Goal: Information Seeking & Learning: Learn about a topic

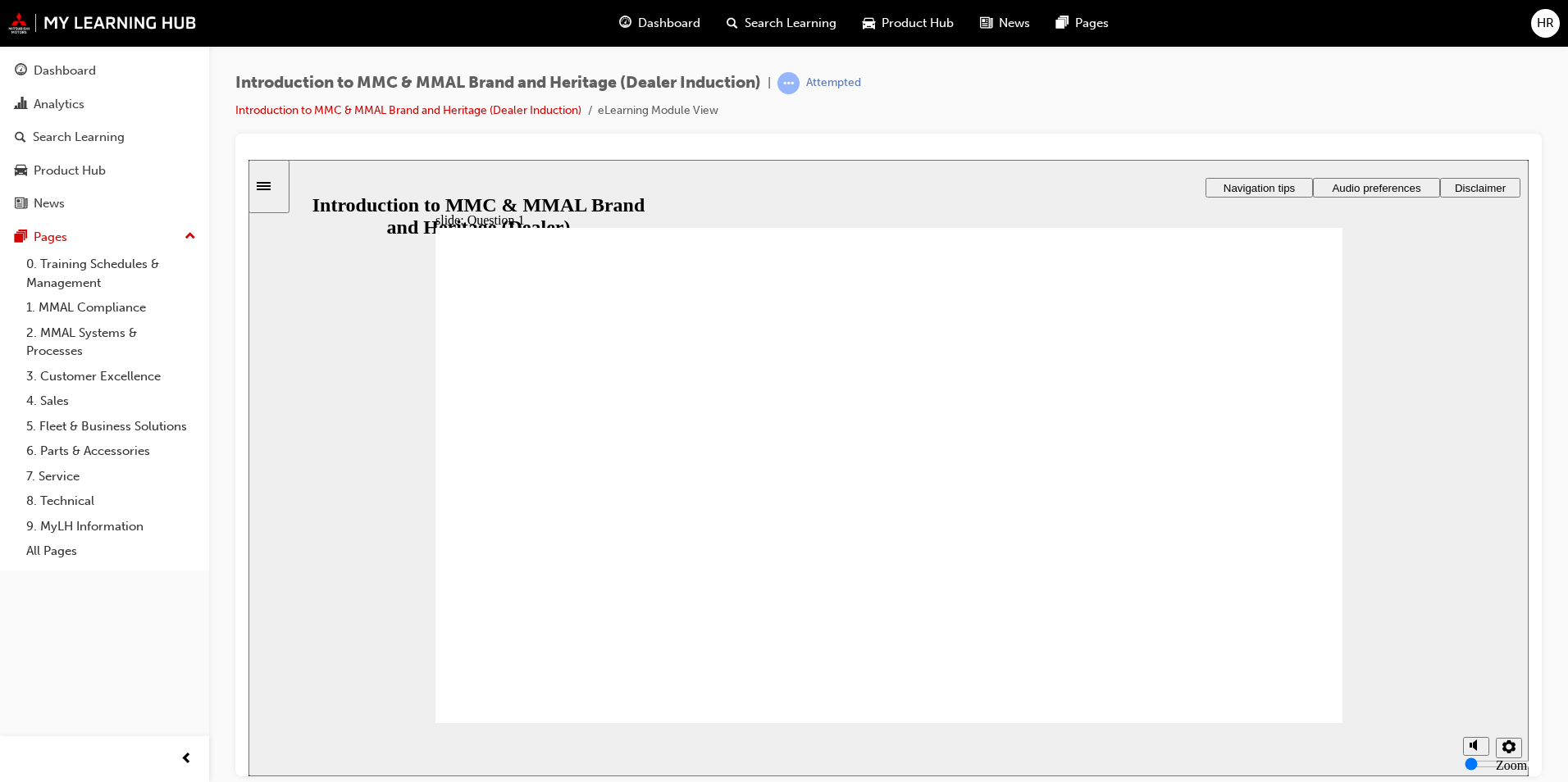
radio input "true"
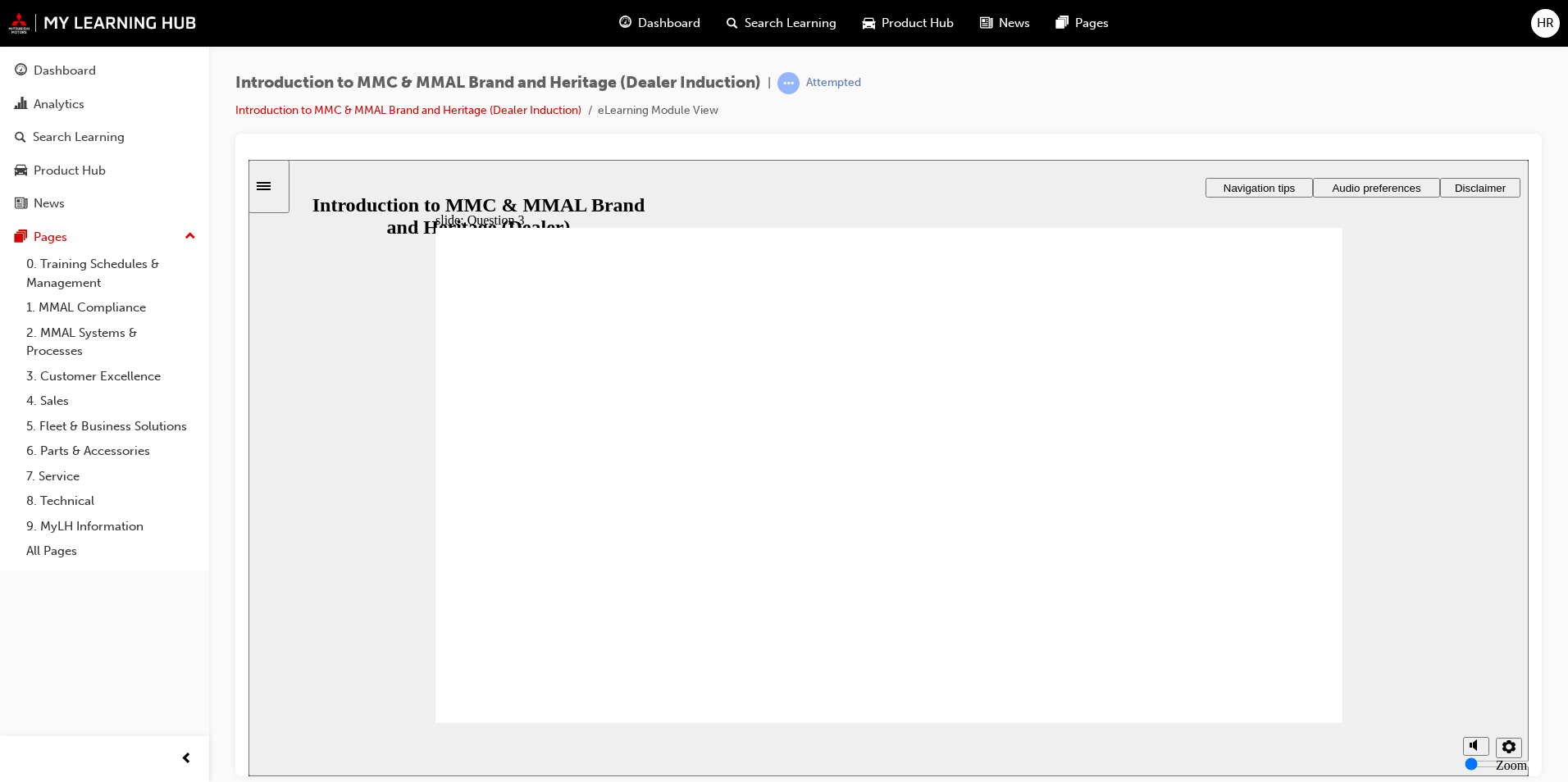
radio input "true"
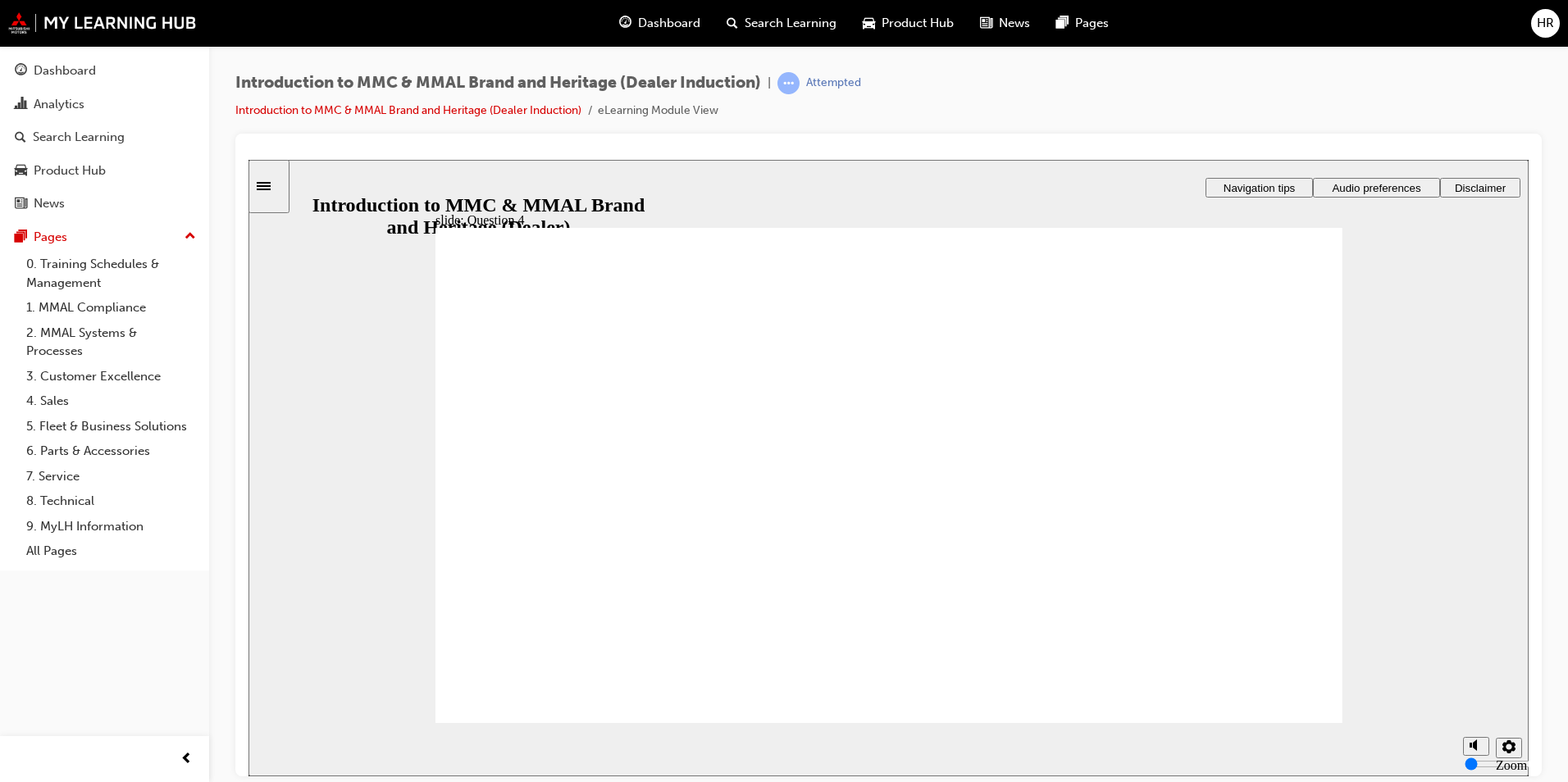
checkbox input "true"
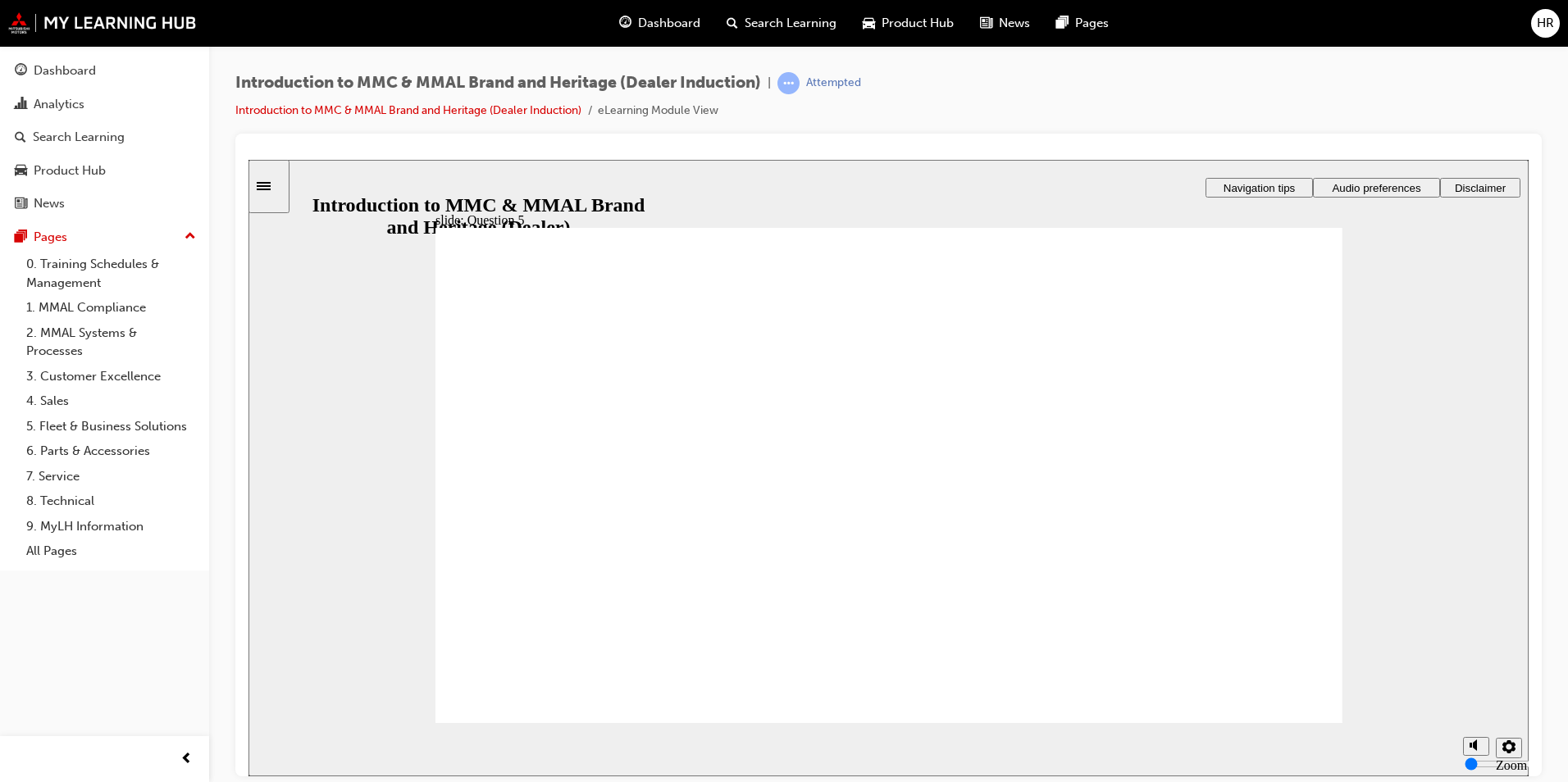
checkbox input "true"
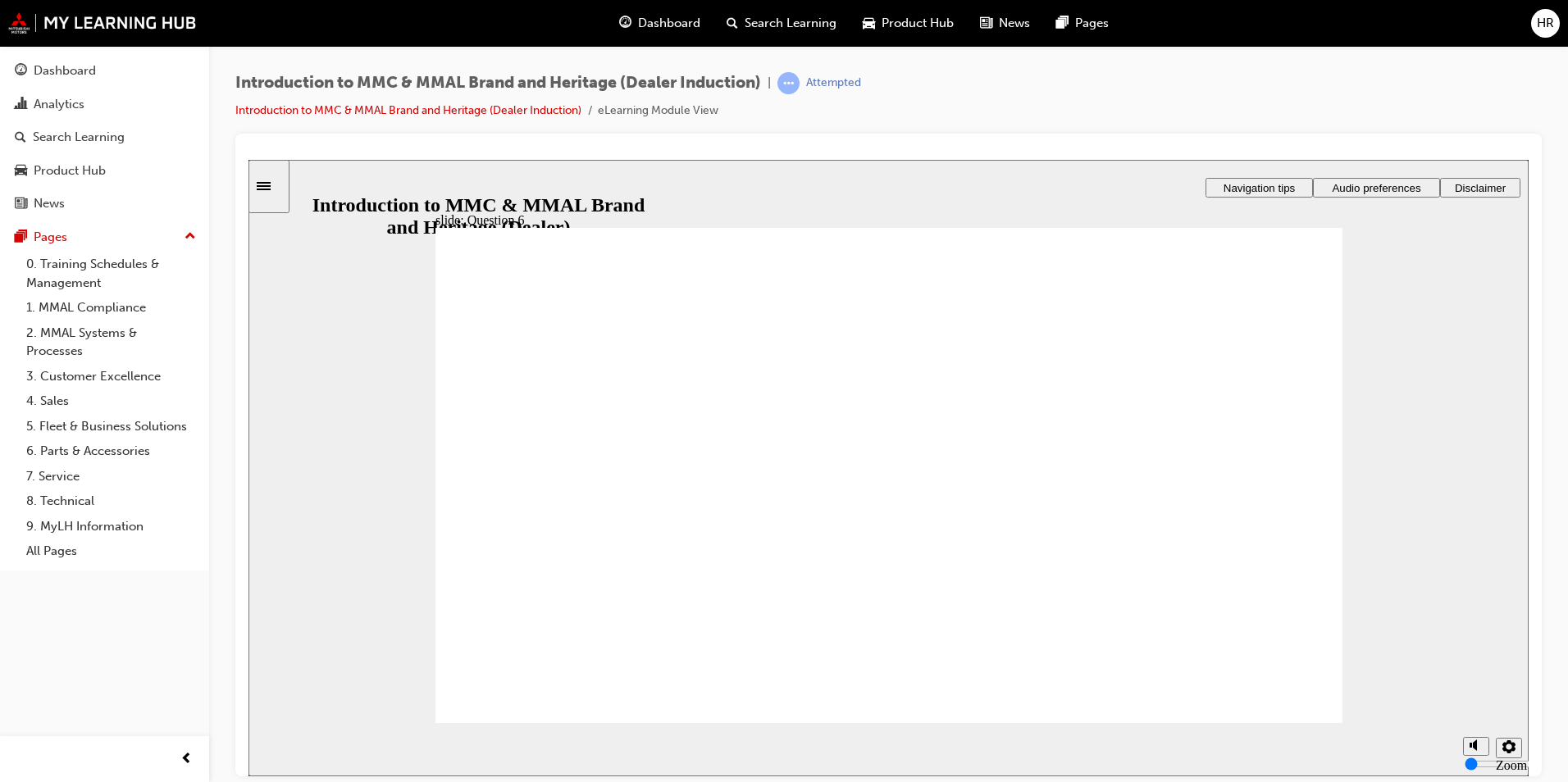
radio input "true"
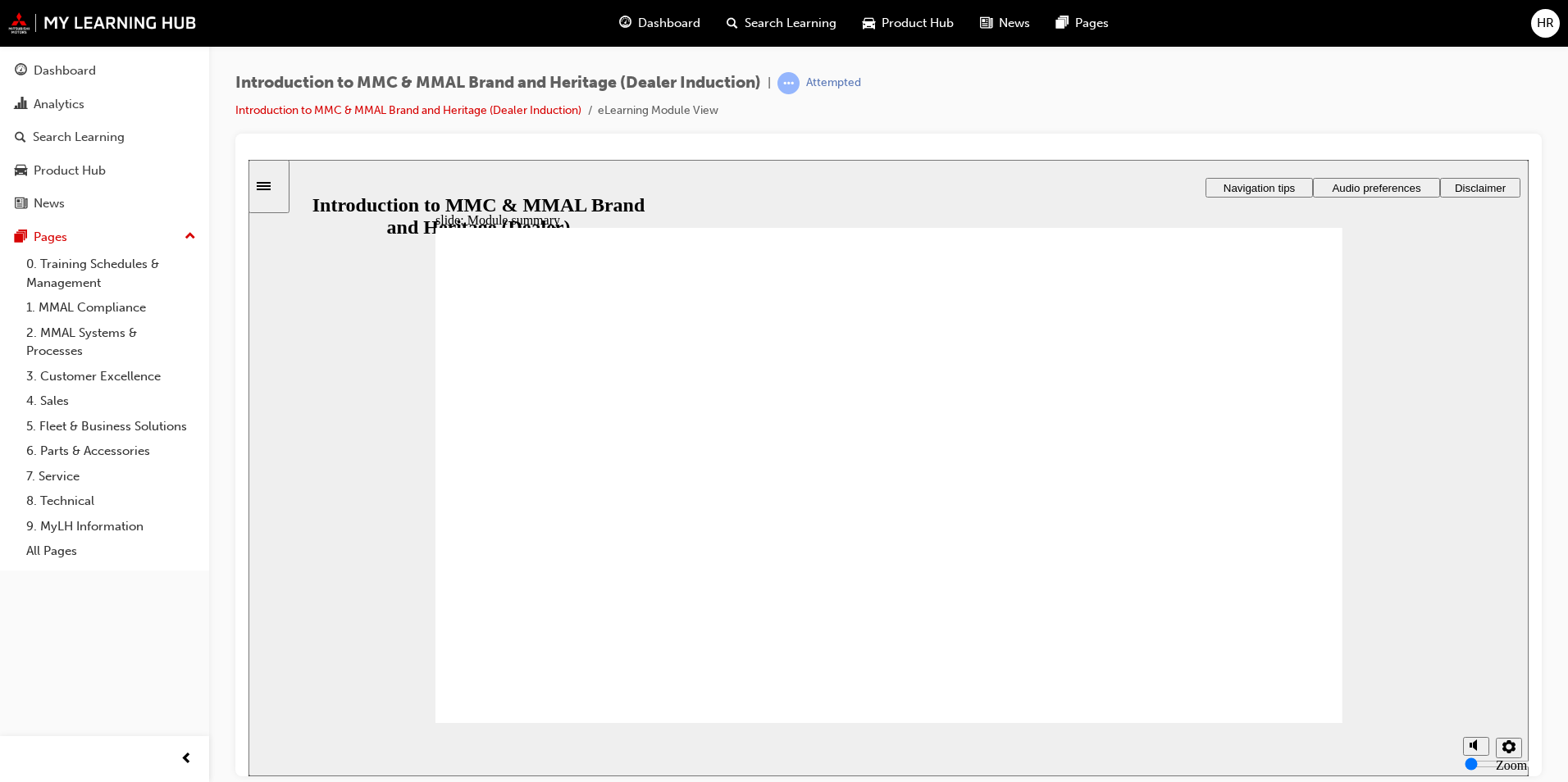
checkbox input "true"
checkbox input "false"
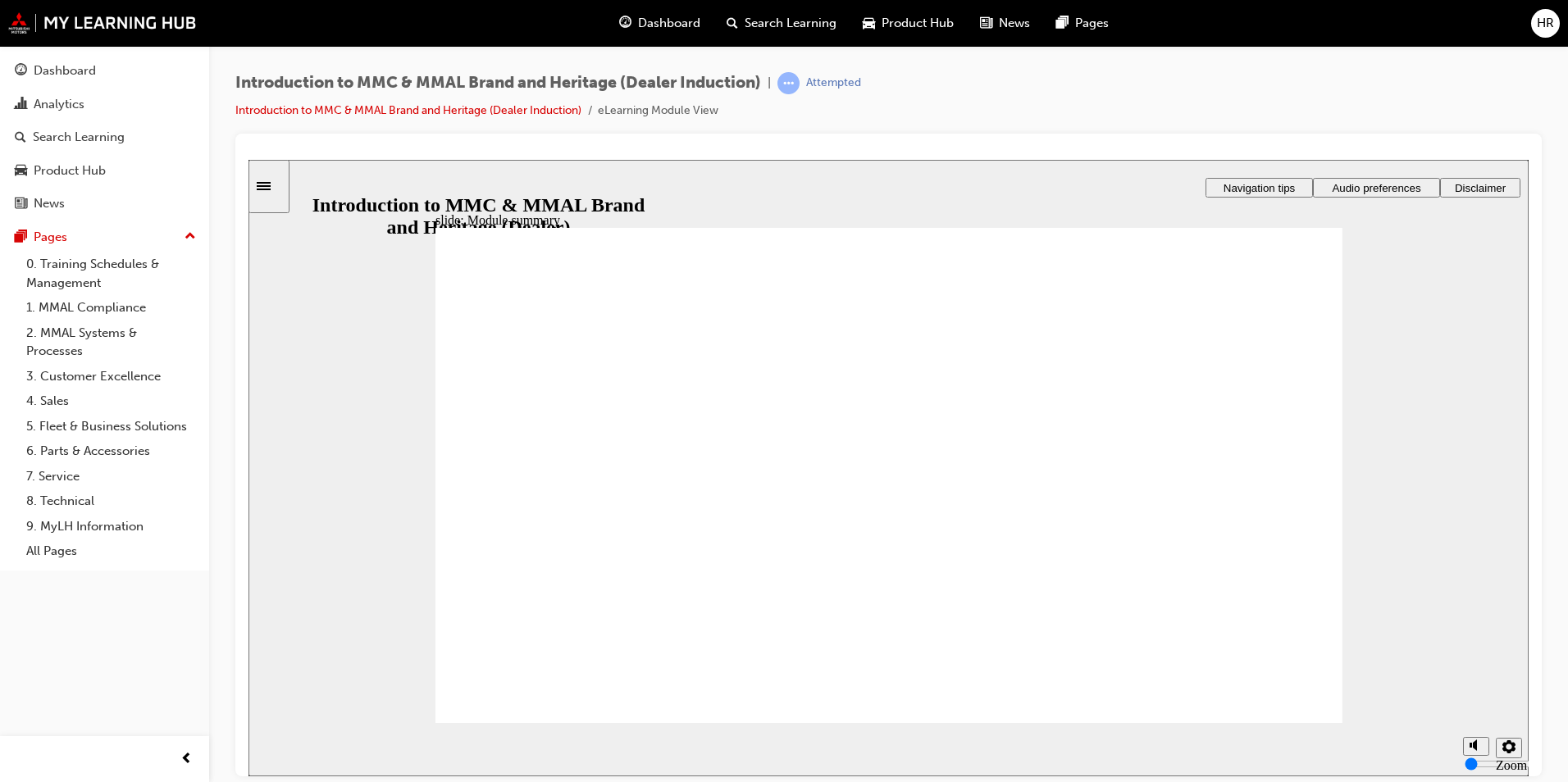
checkbox input "false"
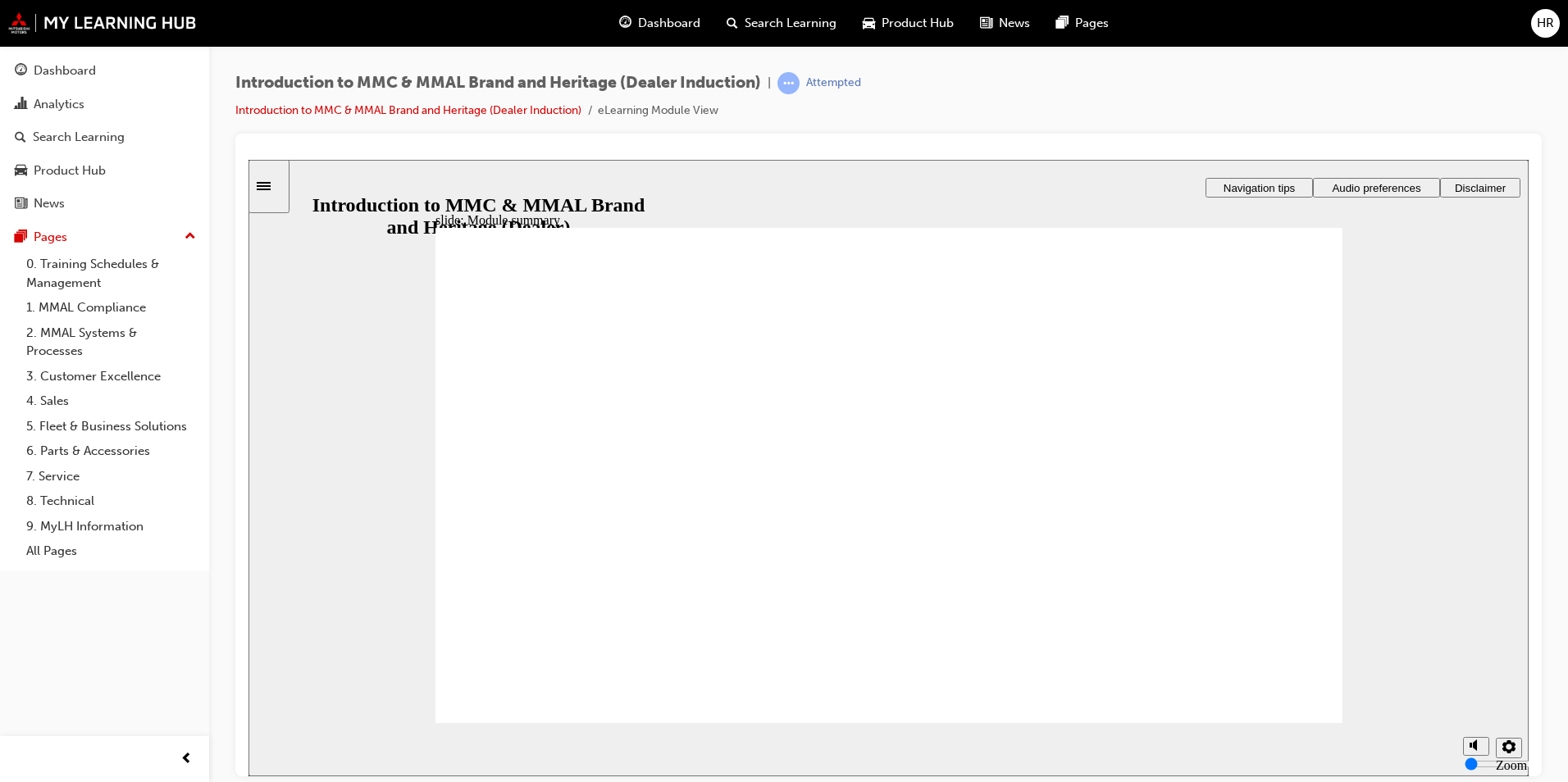
checkbox input "false"
radio input "true"
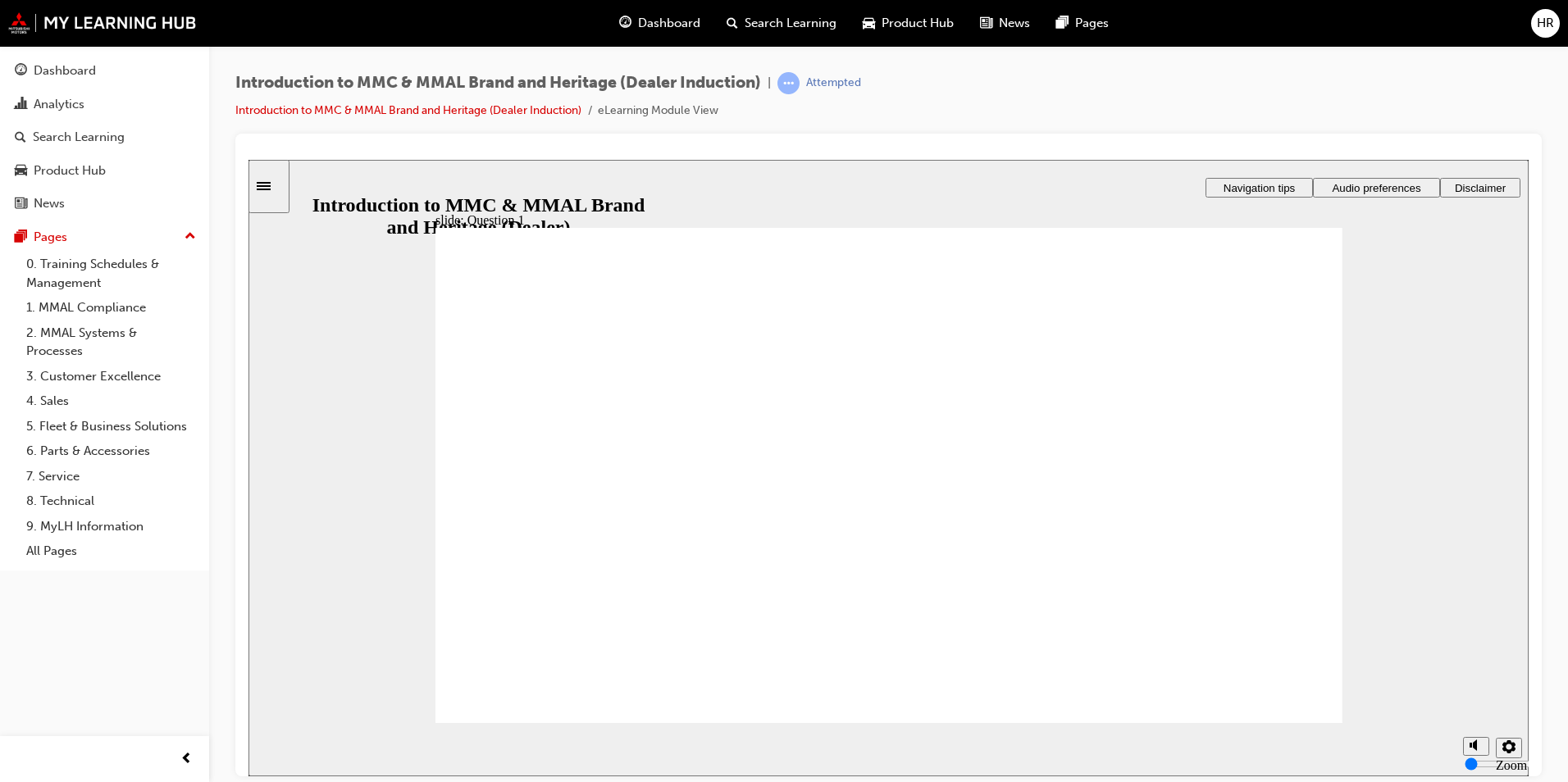
radio input "true"
drag, startPoint x: 505, startPoint y: 592, endPoint x: 514, endPoint y: 662, distance: 70.6
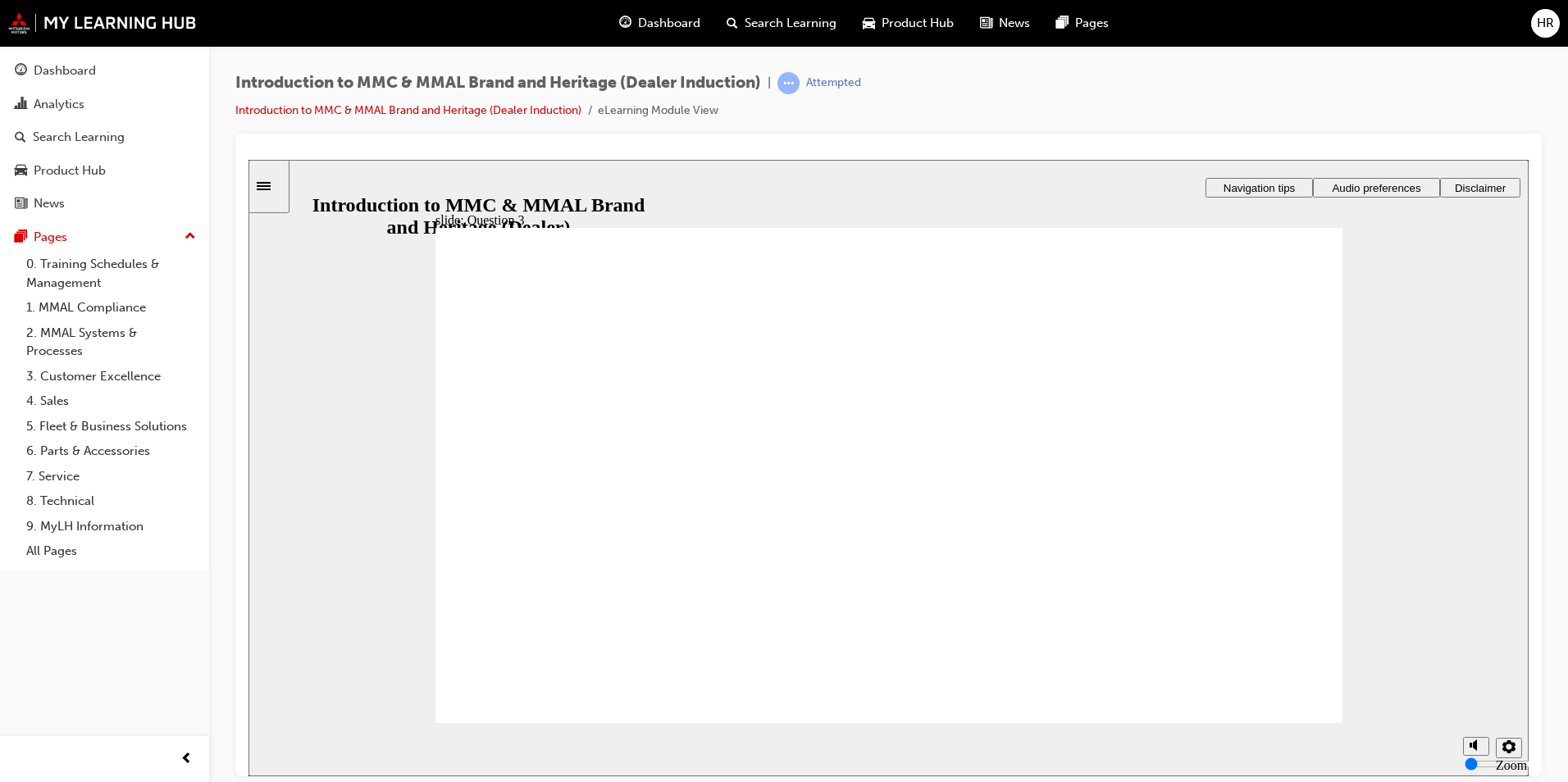
radio input "true"
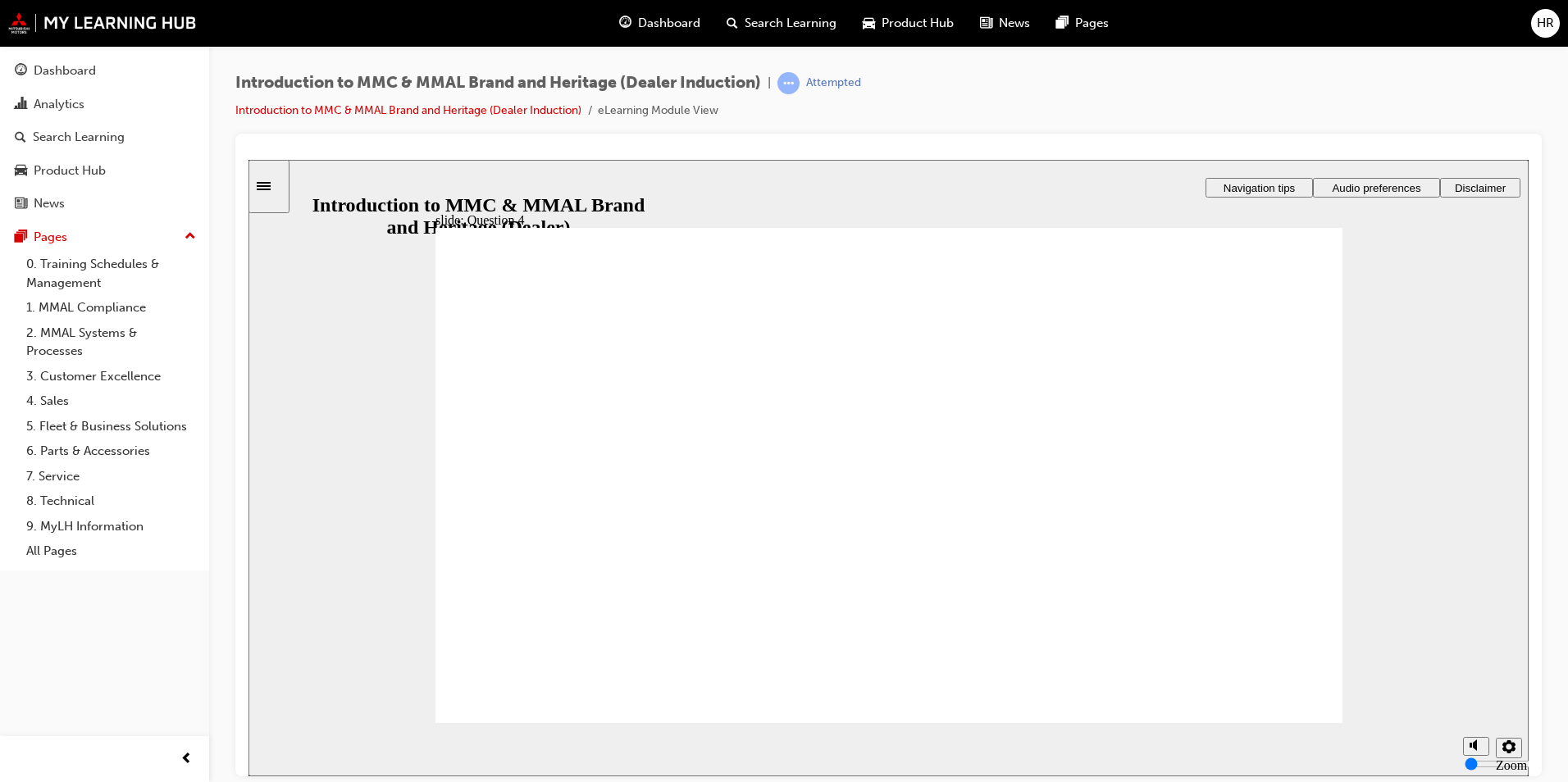
checkbox input "true"
drag, startPoint x: 466, startPoint y: 533, endPoint x: 466, endPoint y: 548, distance: 15.0
checkbox input "true"
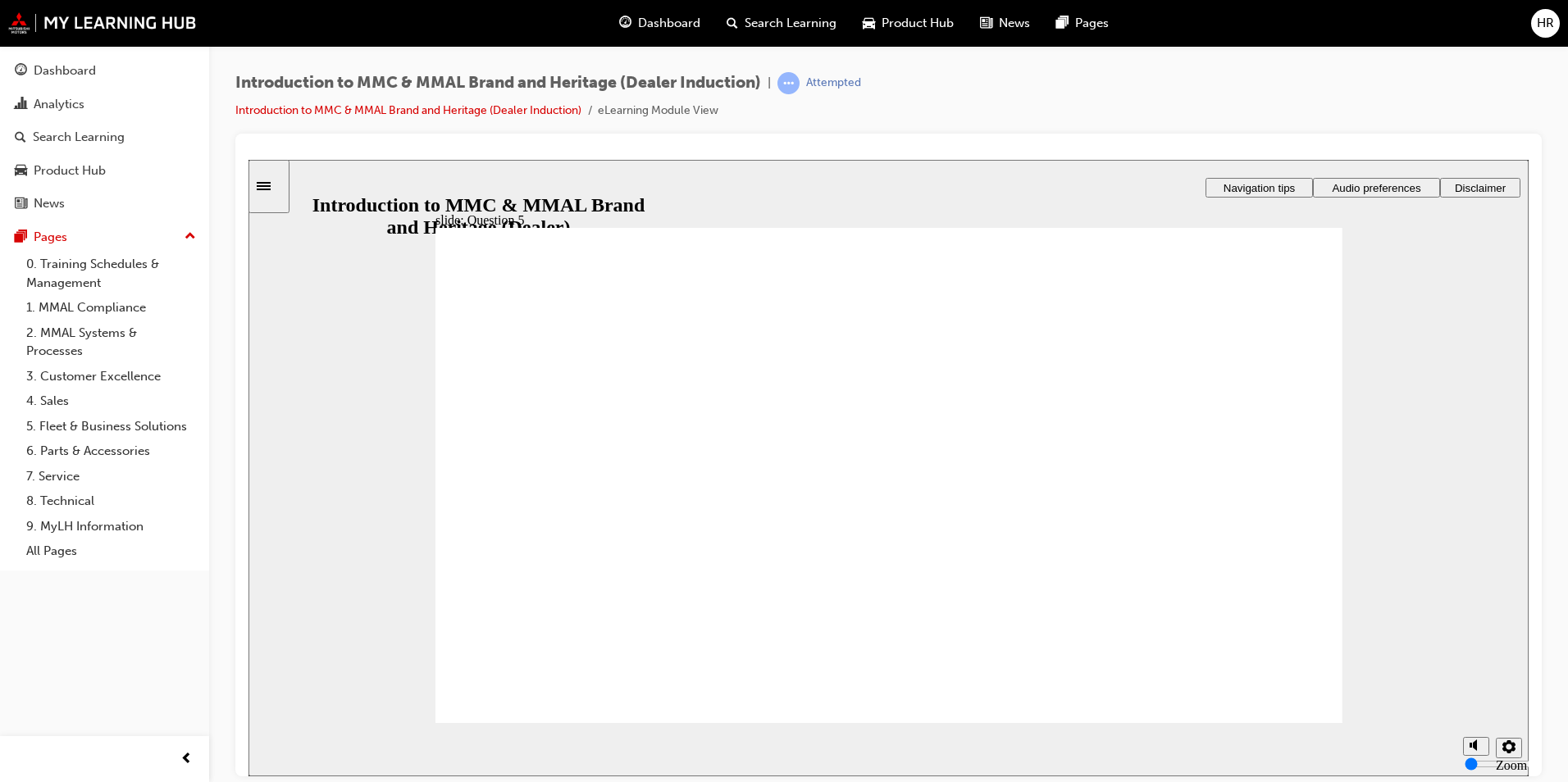
checkbox input "true"
drag, startPoint x: 687, startPoint y: 545, endPoint x: 559, endPoint y: 677, distance: 183.9
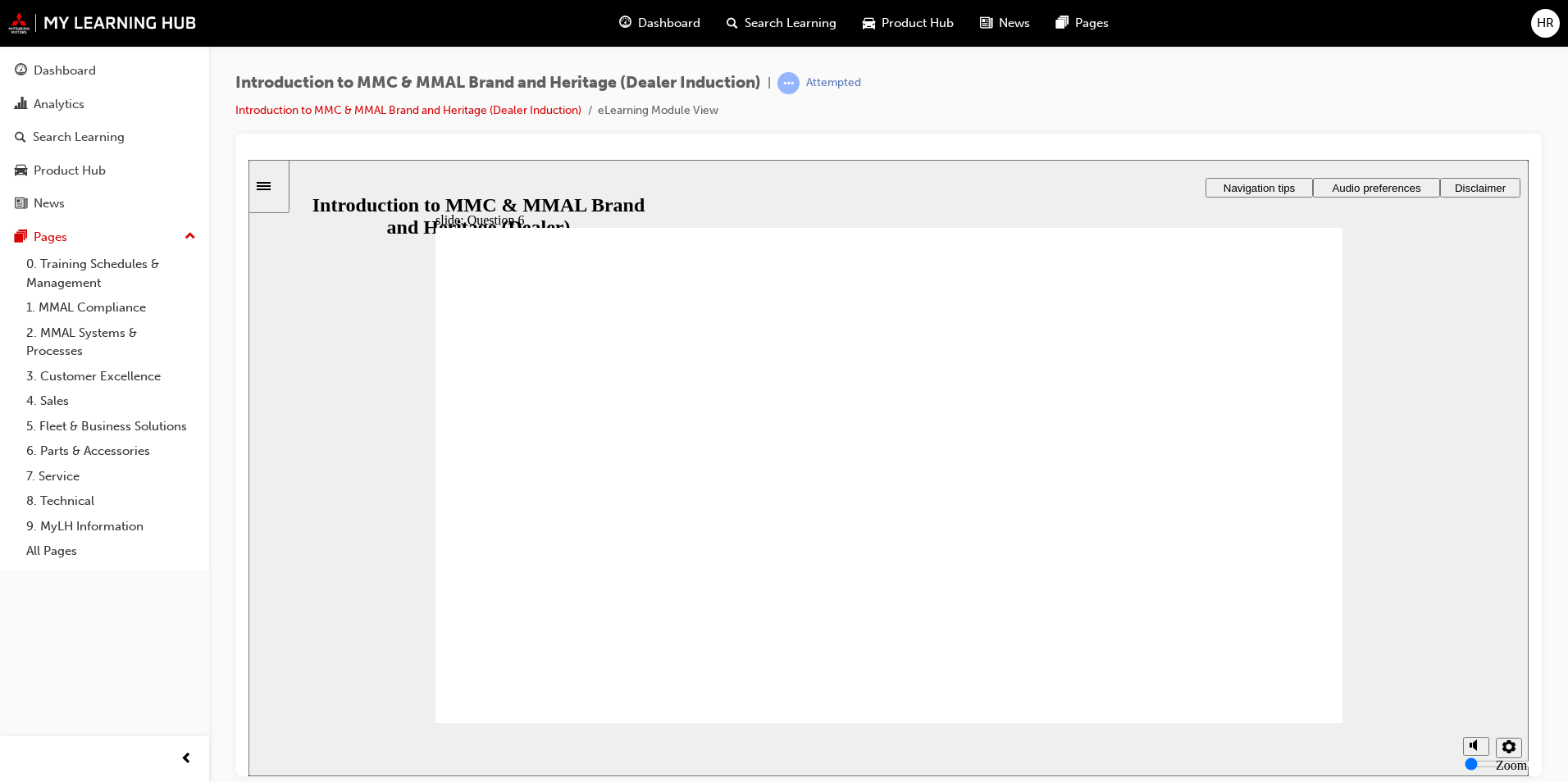
radio input "true"
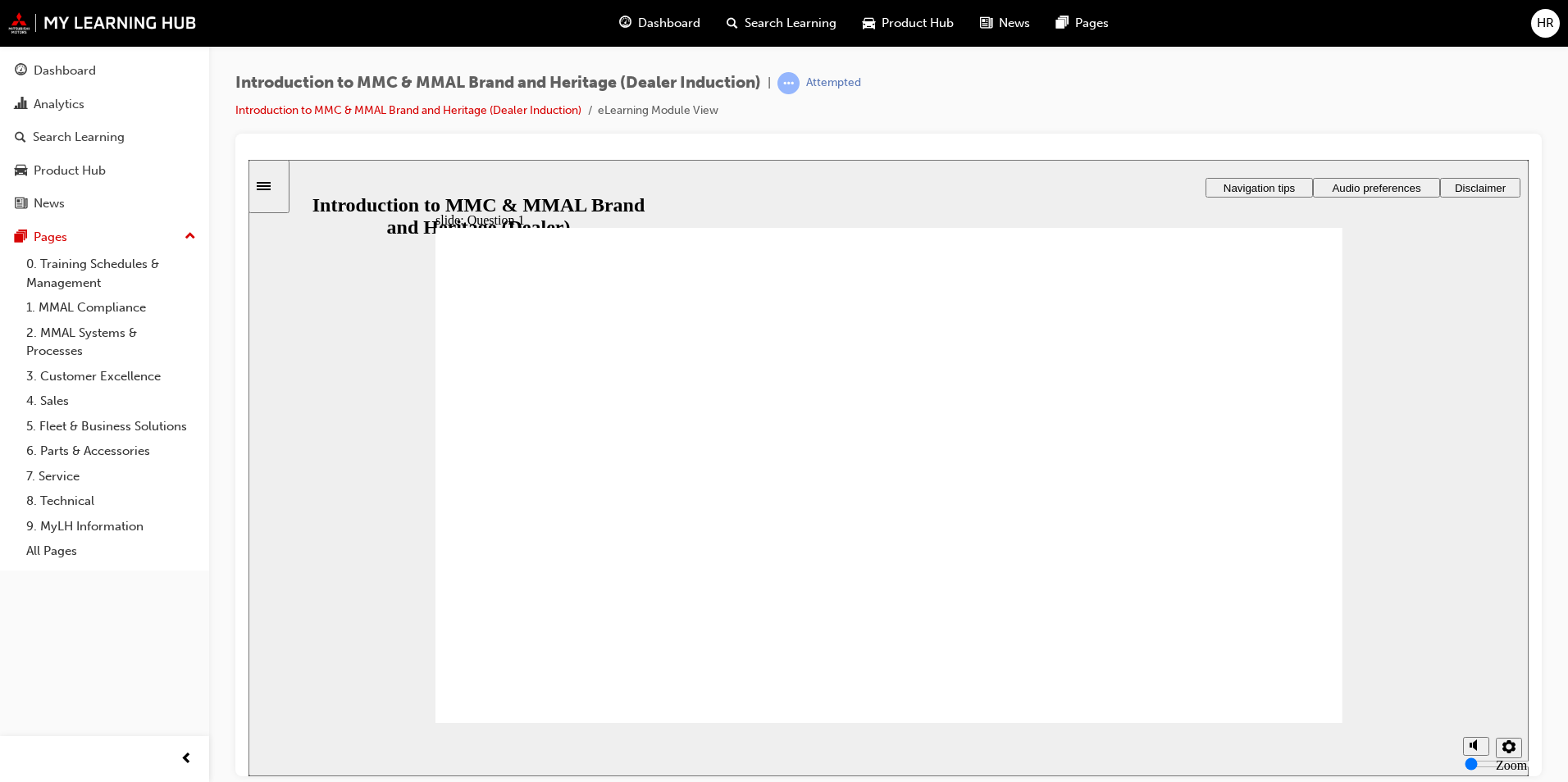
radio input "true"
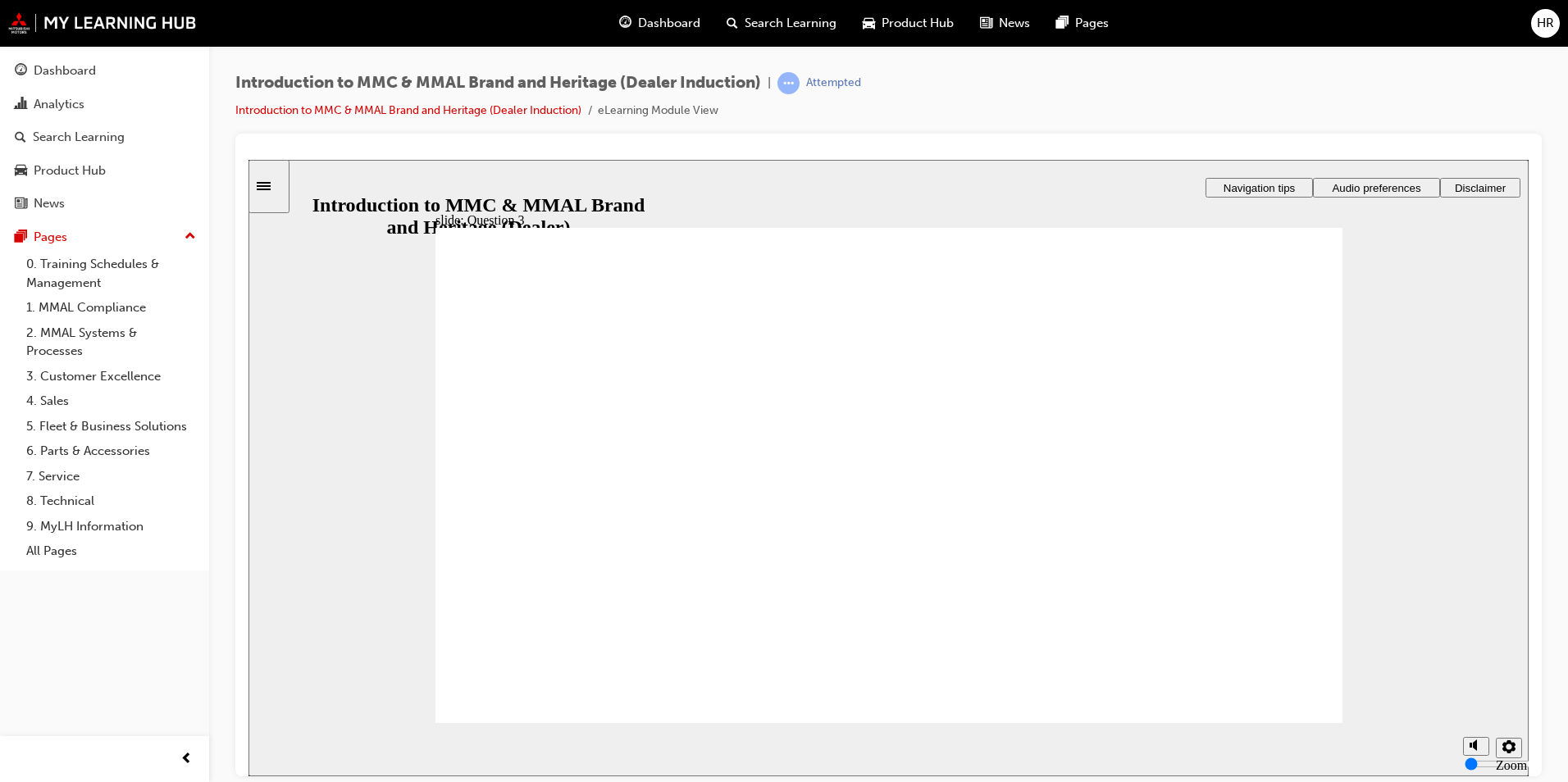
radio input "true"
checkbox input "true"
drag, startPoint x: 1277, startPoint y: 698, endPoint x: 470, endPoint y: 504, distance: 830.0
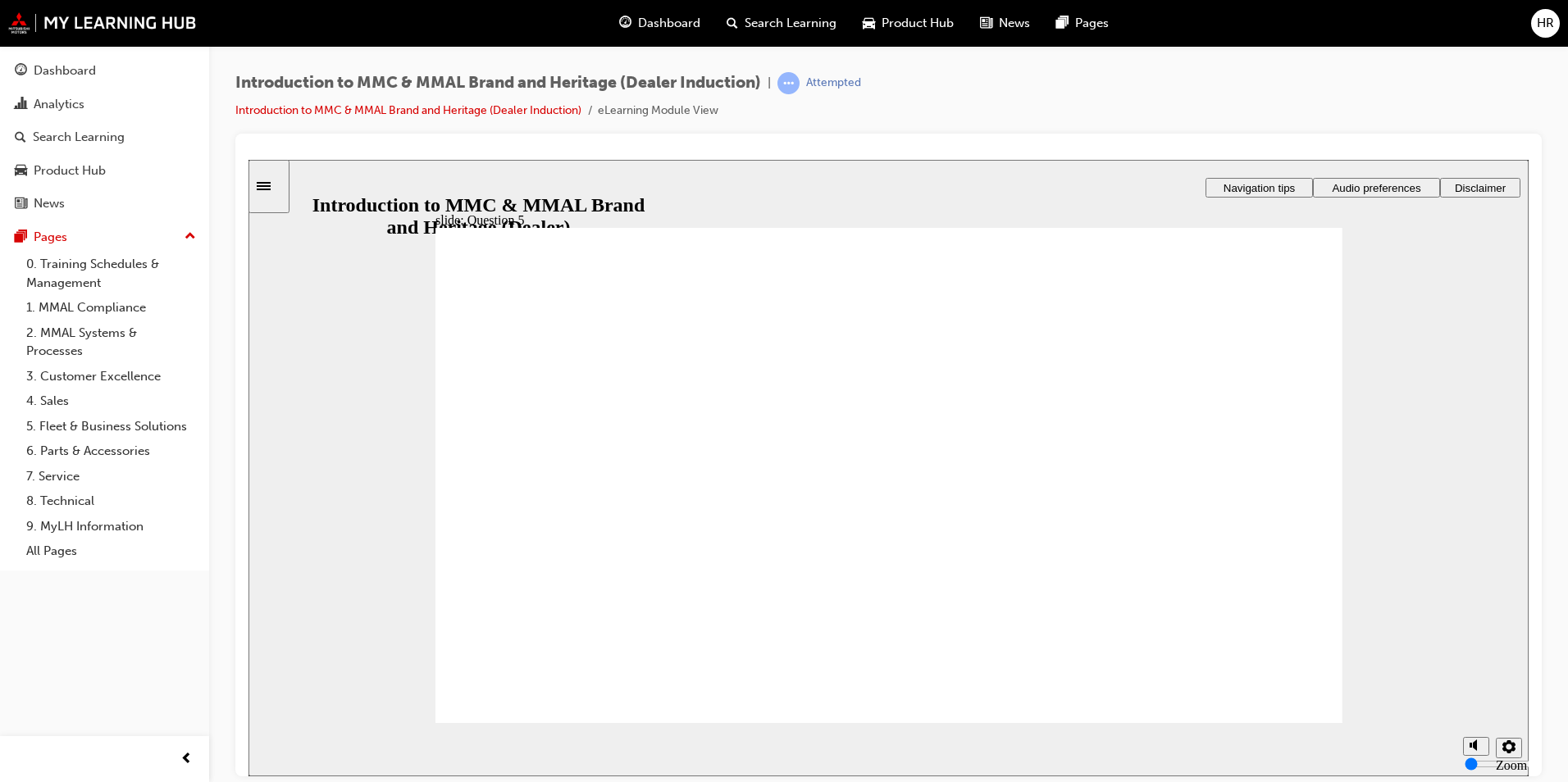
checkbox input "true"
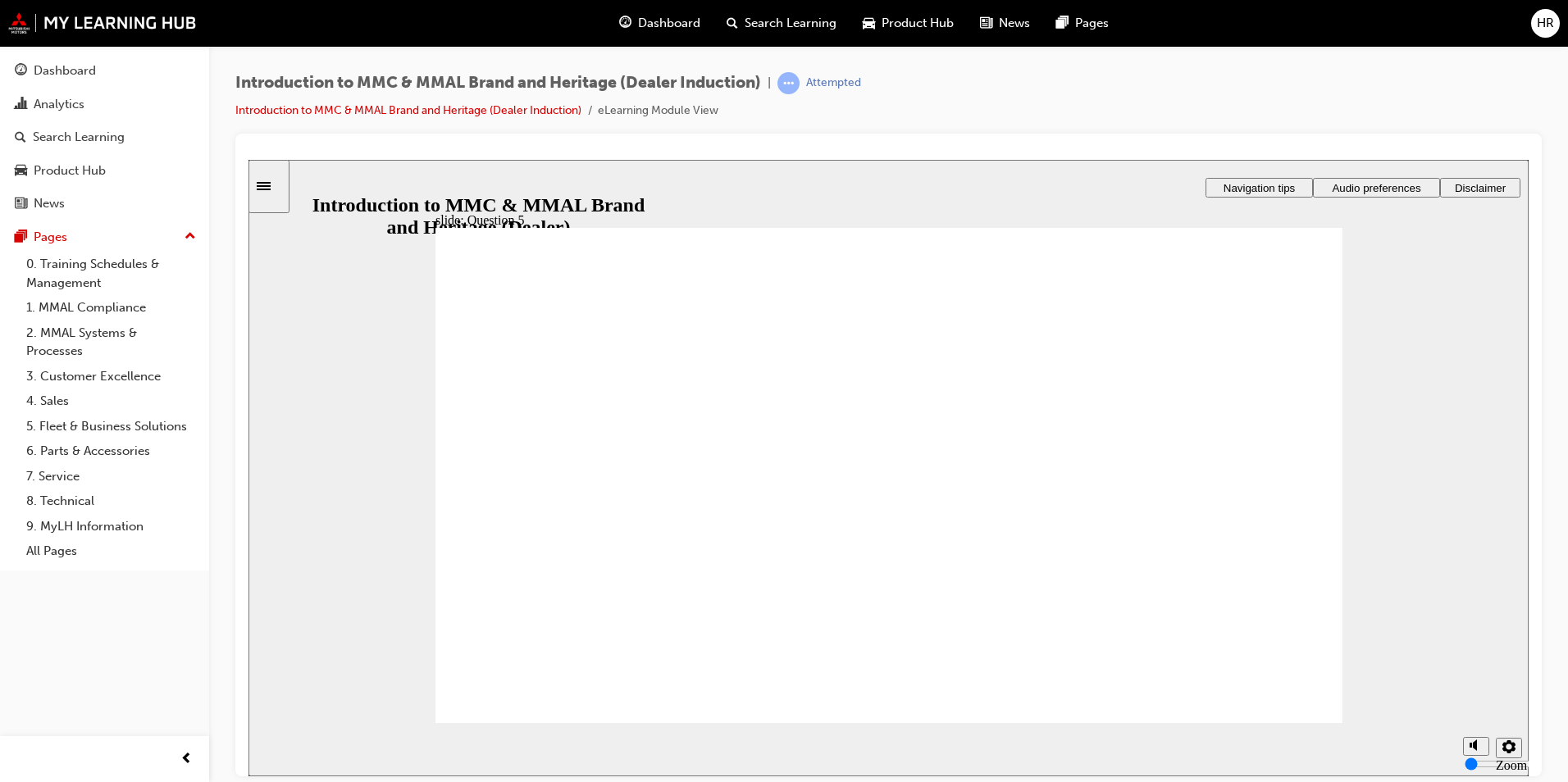
radio input "true"
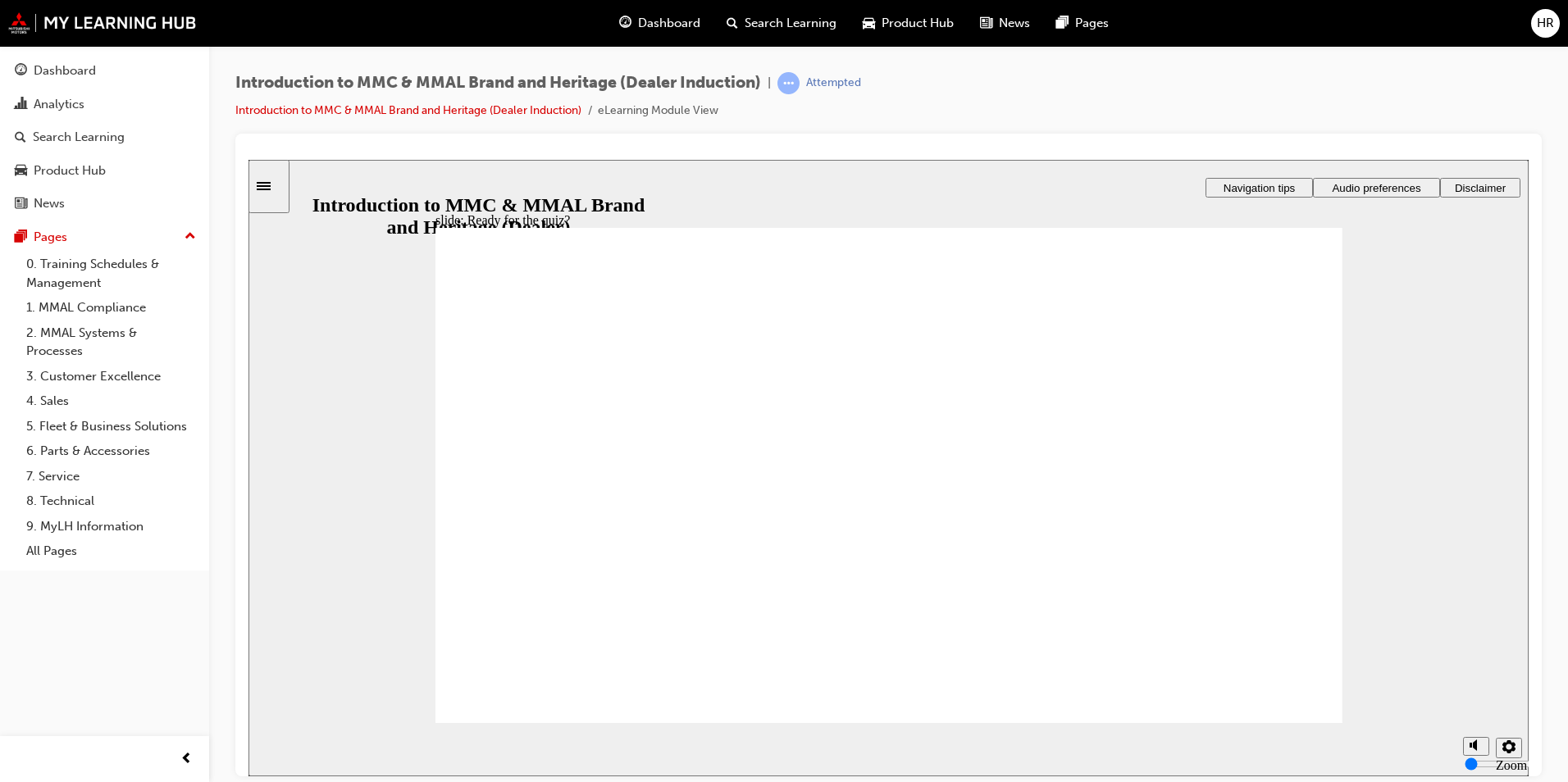
radio input "true"
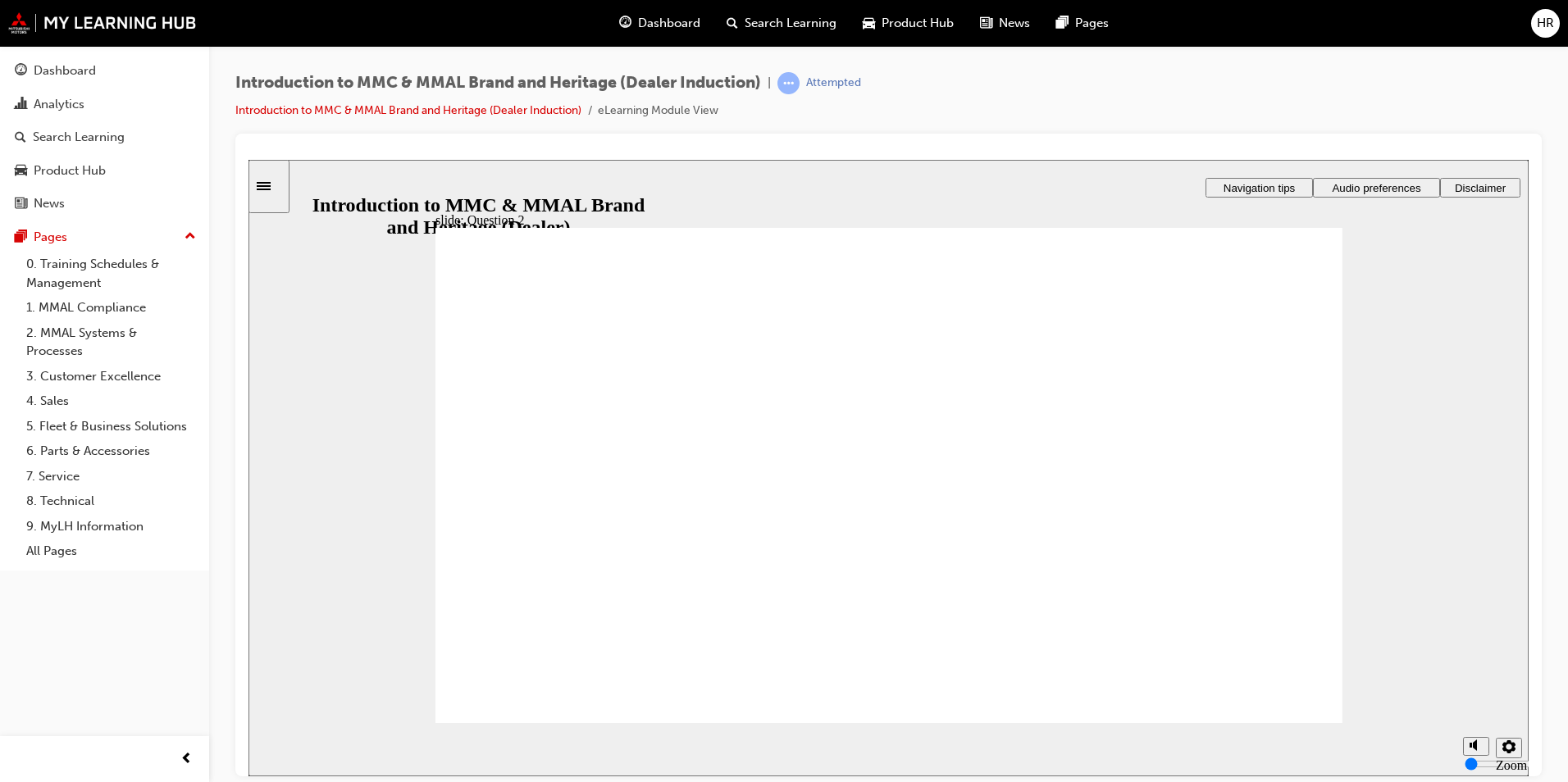
drag, startPoint x: 473, startPoint y: 531, endPoint x: 527, endPoint y: 647, distance: 128.0
radio input "true"
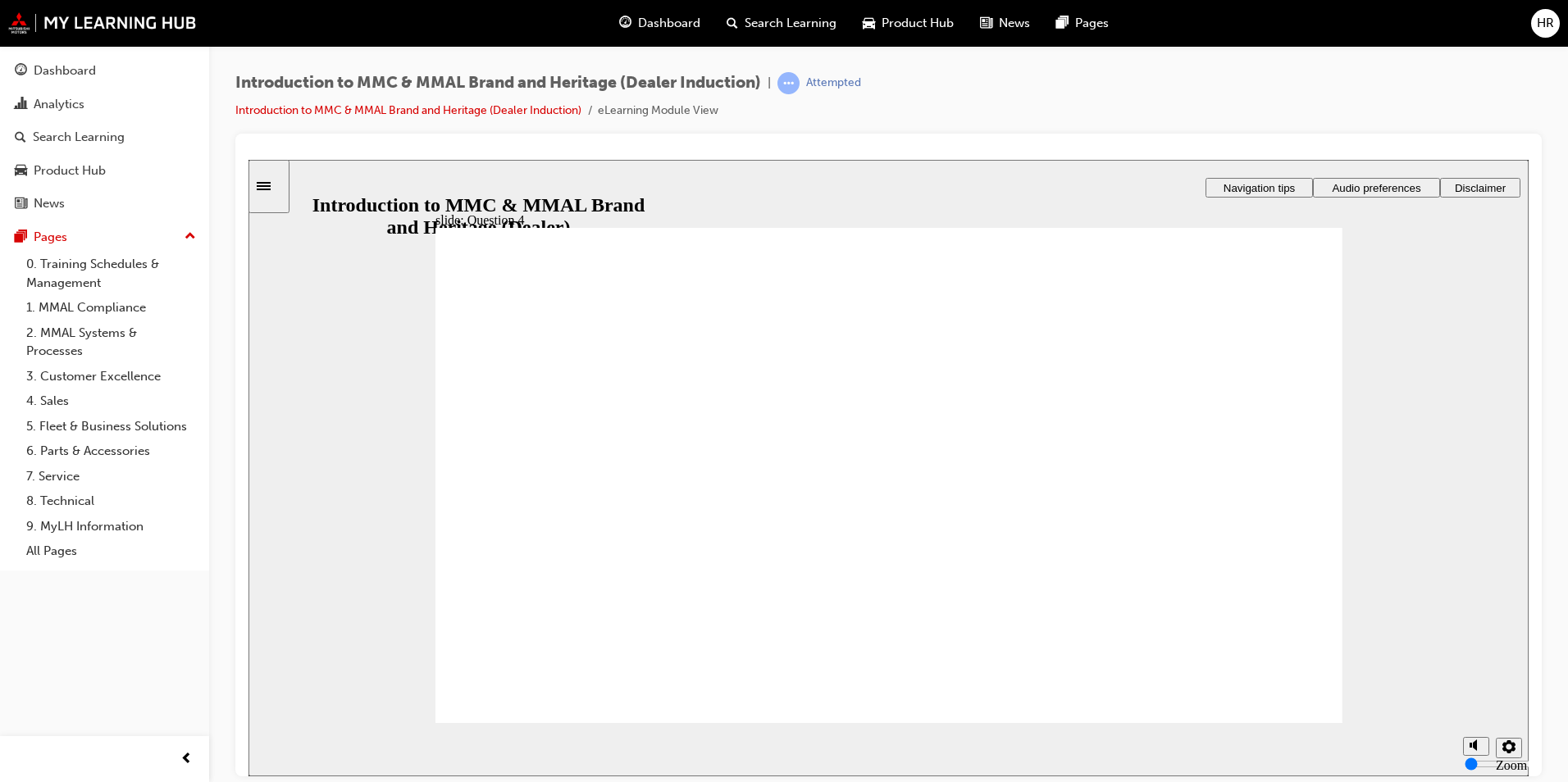
checkbox input "true"
drag, startPoint x: 469, startPoint y: 479, endPoint x: 474, endPoint y: 505, distance: 26.5
checkbox input "true"
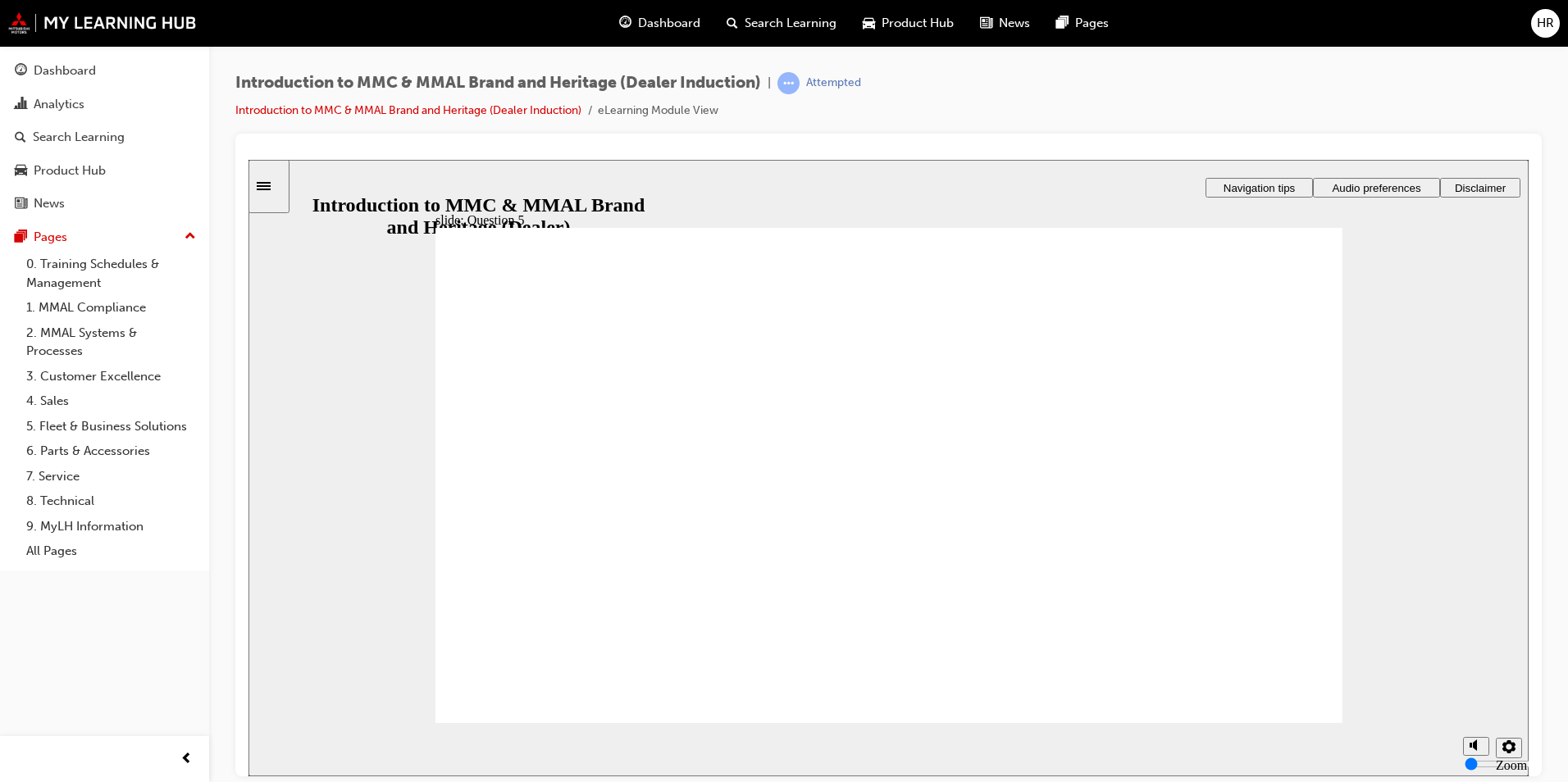
checkbox input "true"
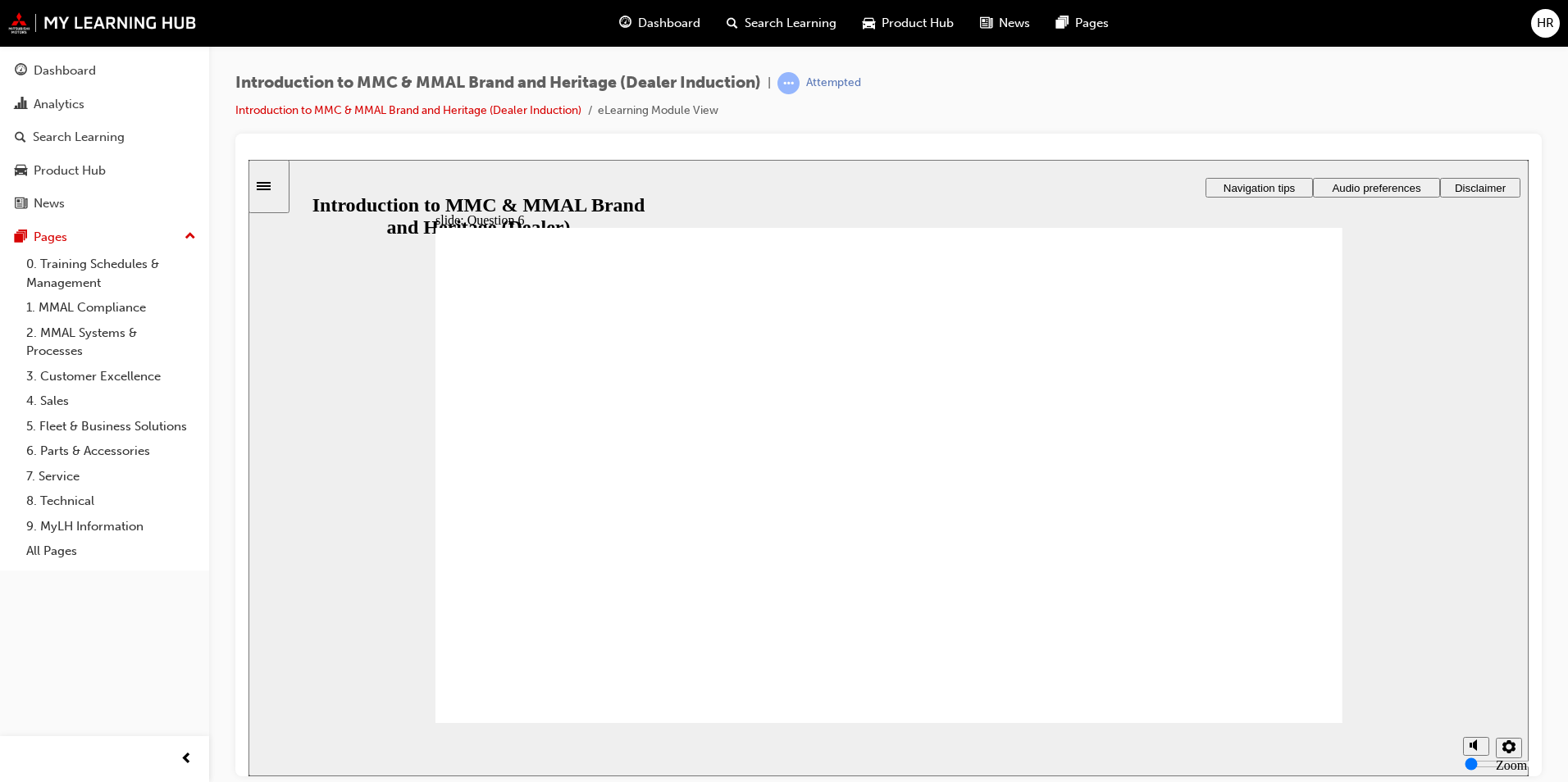
radio input "true"
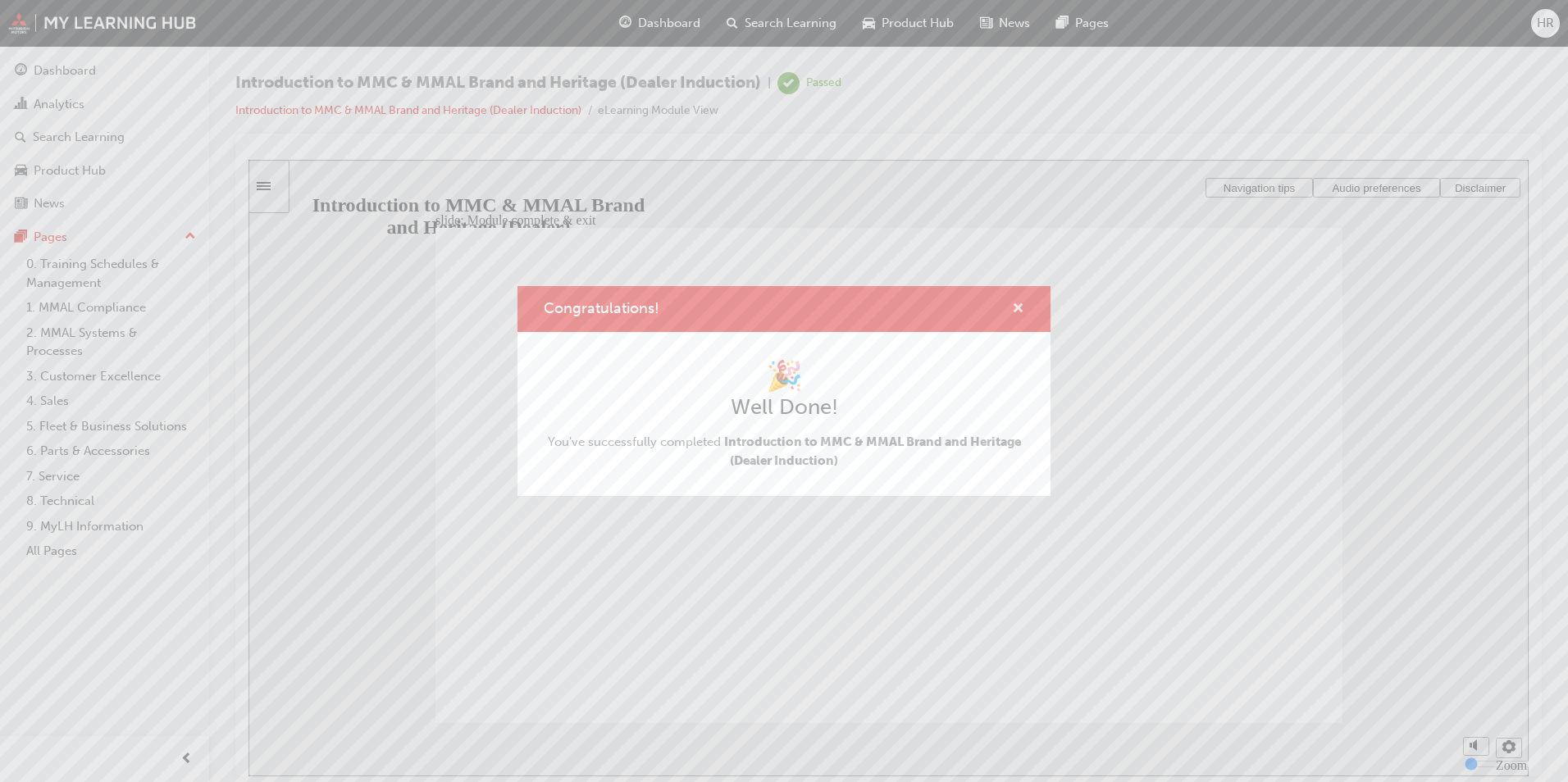
click at [1023, 305] on span "cross-icon" at bounding box center [1018, 310] width 13 height 15
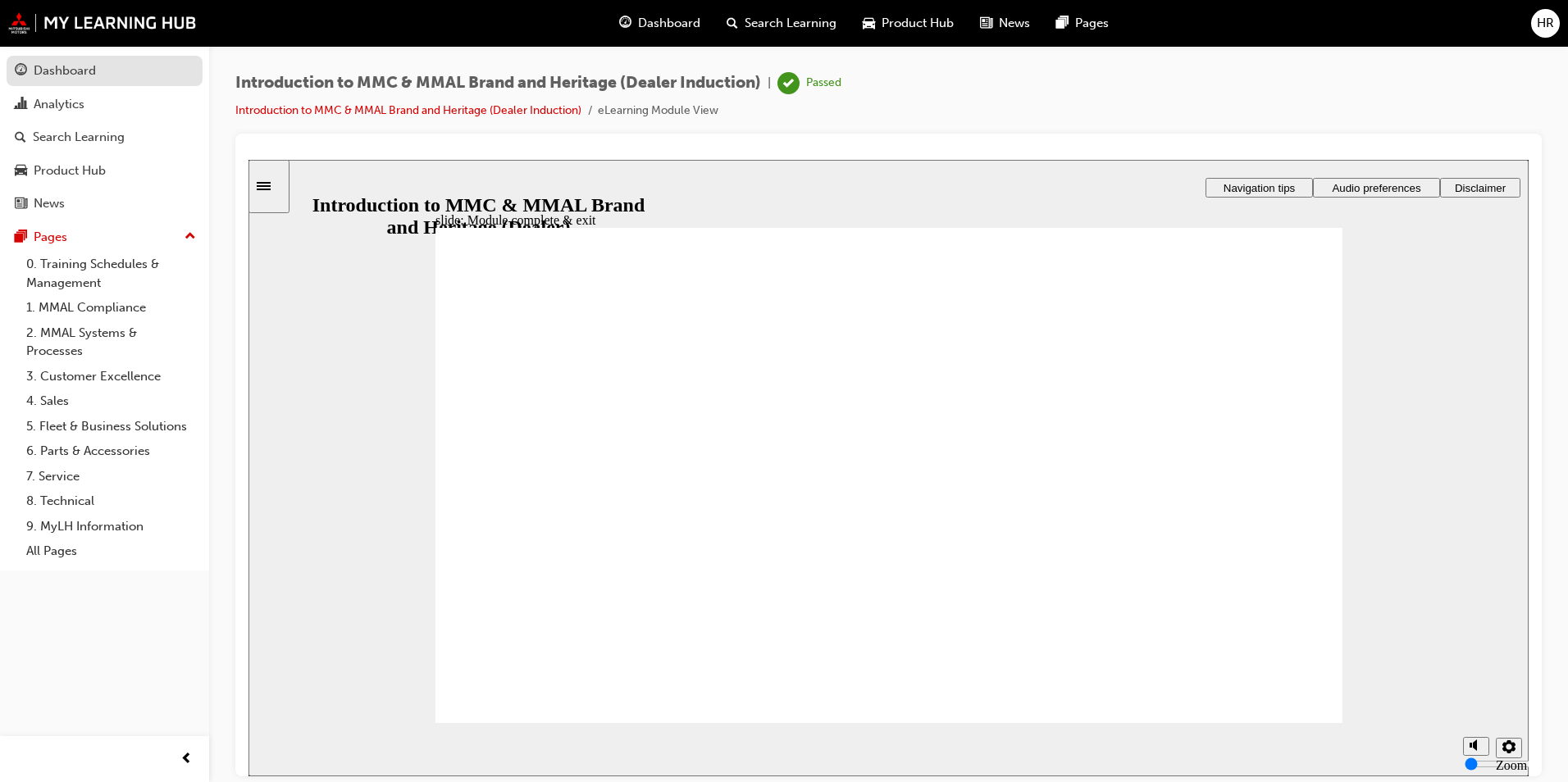
click at [81, 73] on div "Dashboard" at bounding box center [64, 71] width 63 height 19
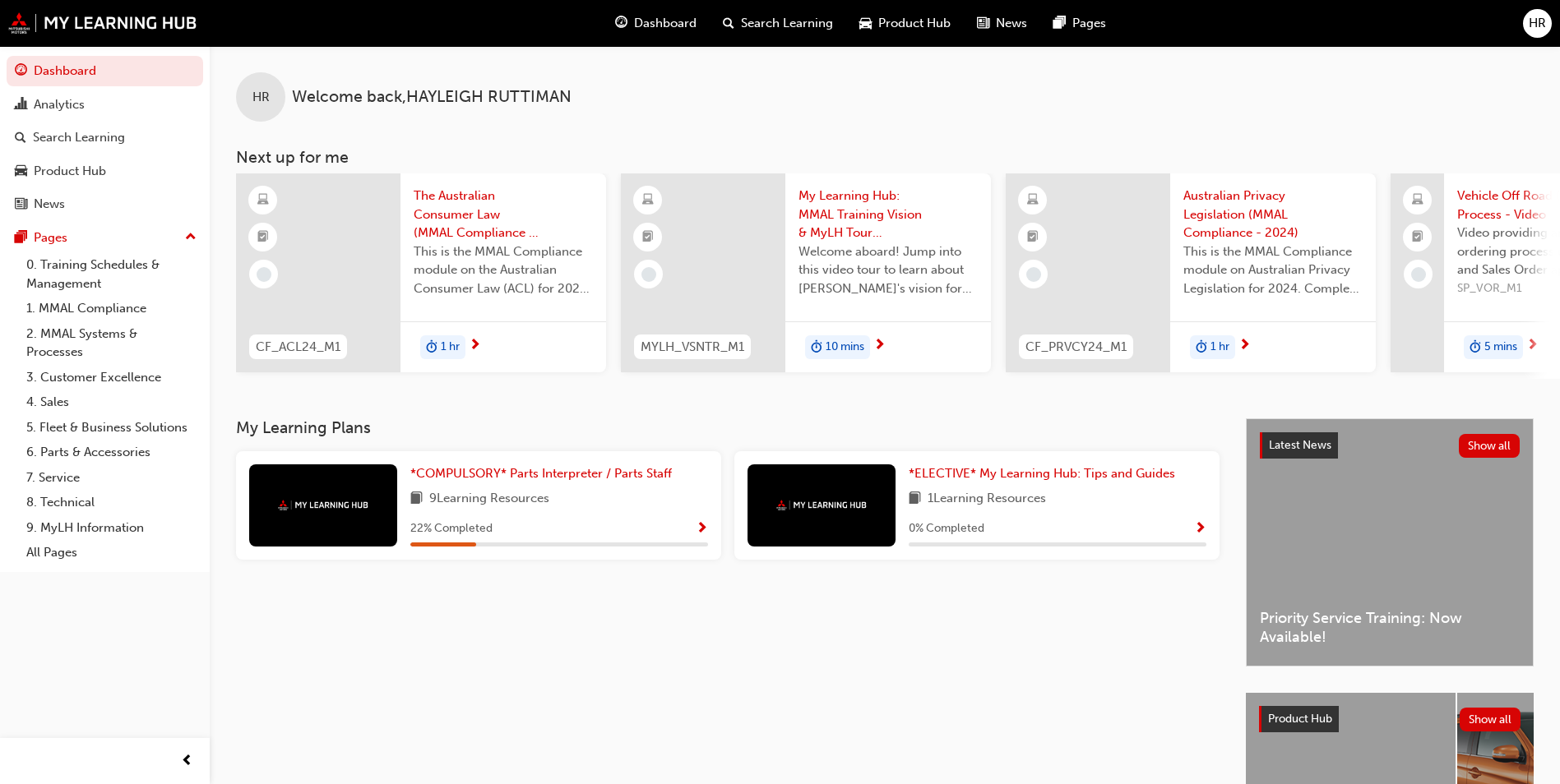
click at [700, 534] on span "Show Progress" at bounding box center [702, 529] width 13 height 15
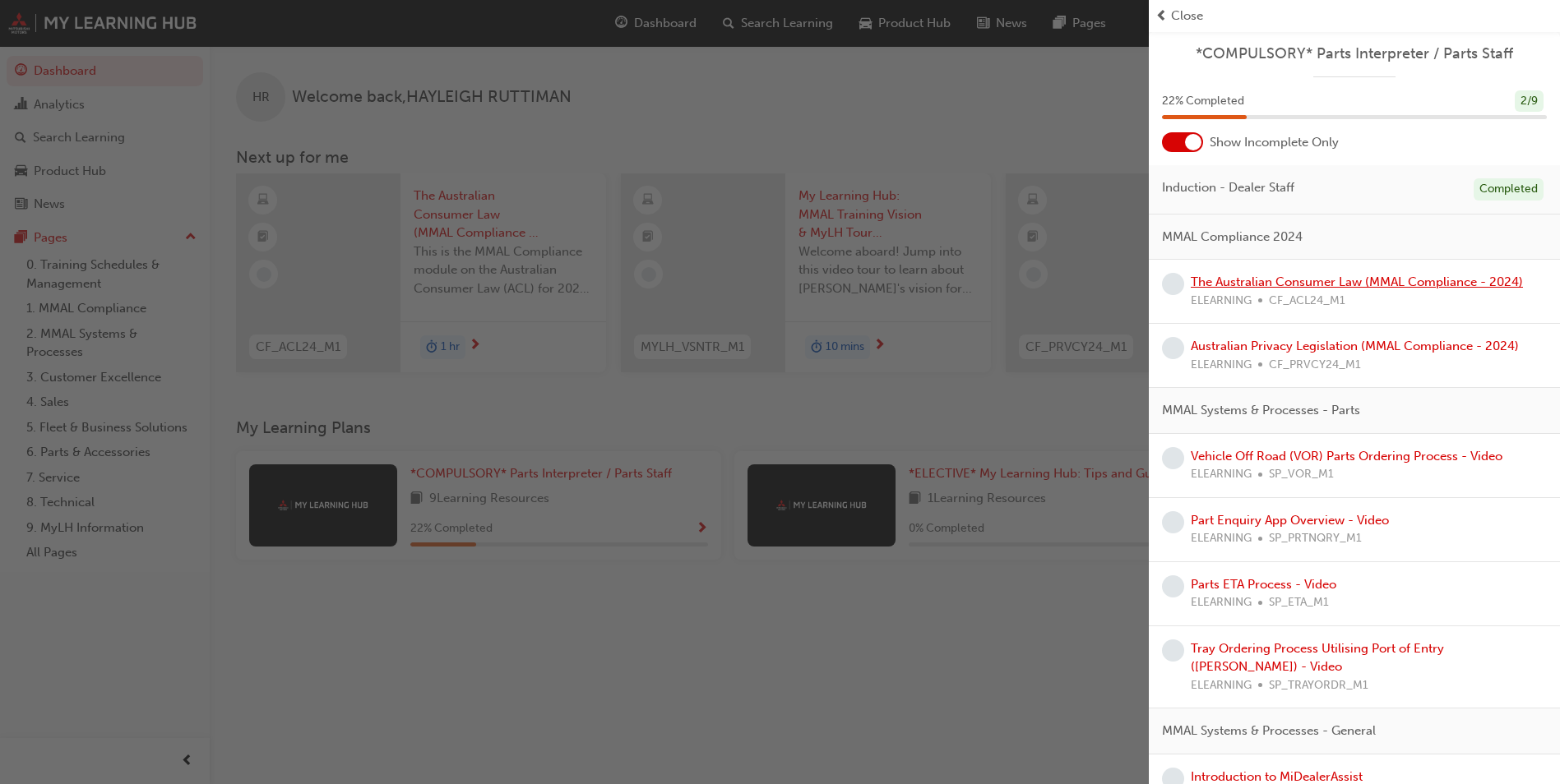
click at [1349, 286] on link "The Australian Consumer Law (MMAL Compliance - 2024)" at bounding box center [1356, 282] width 332 height 15
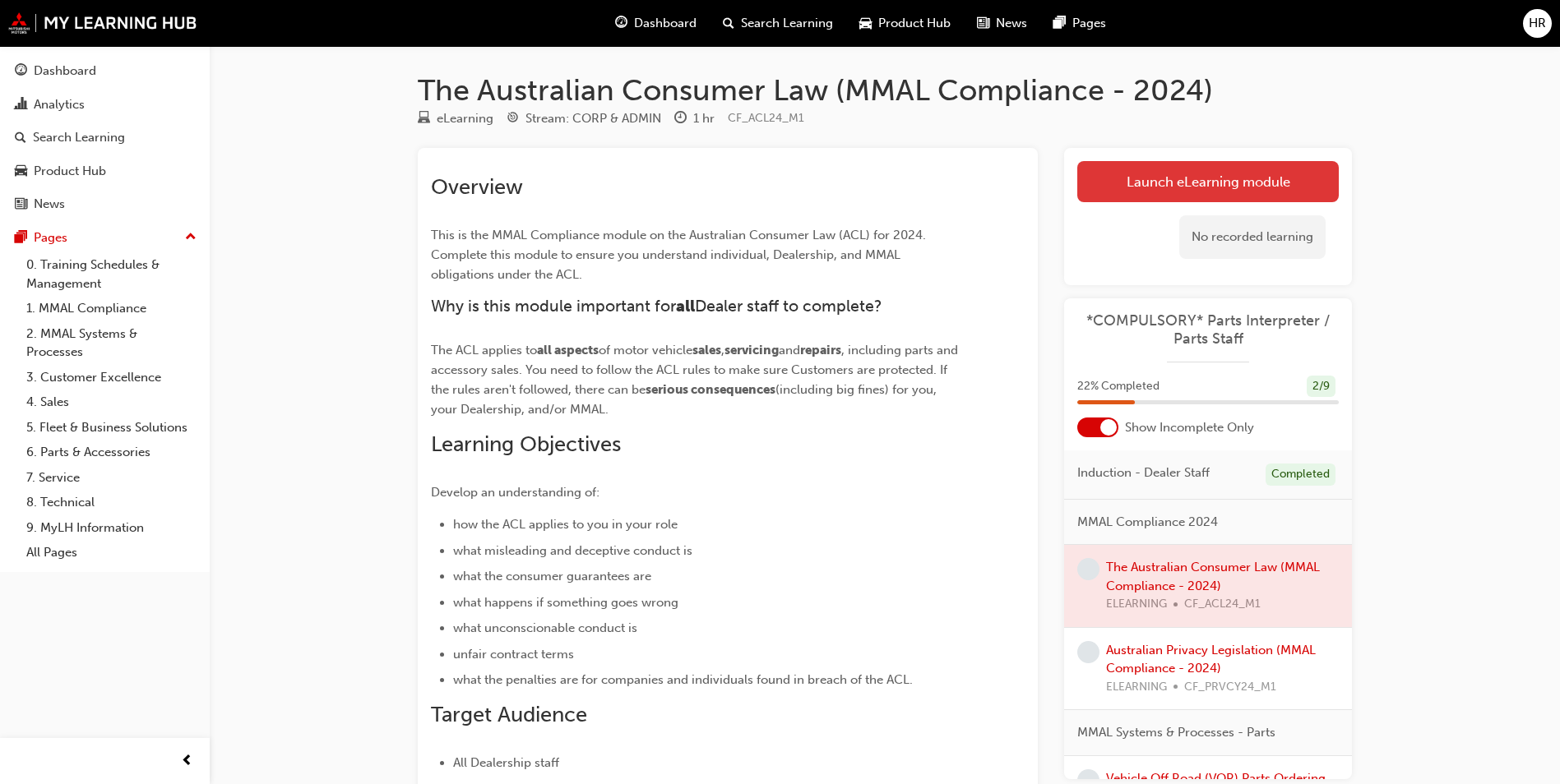
click at [1217, 183] on link "Launch eLearning module" at bounding box center [1207, 181] width 261 height 41
